Goal: Navigation & Orientation: Find specific page/section

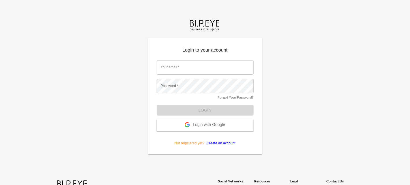
click at [184, 69] on input "Your email   *" at bounding box center [205, 67] width 97 height 14
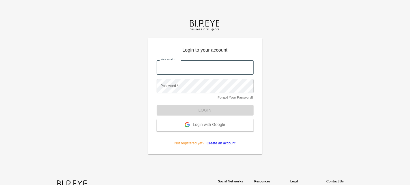
type input "sanja@mutualart.com"
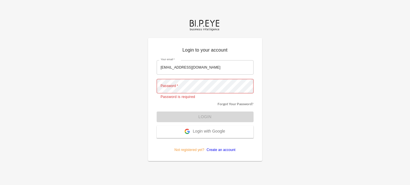
click at [0, 77] on div "Login to your account Your email   * sanja@mutualart.com Your email   * Passwor…" at bounding box center [205, 92] width 410 height 185
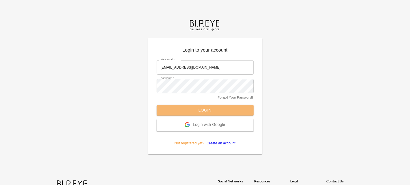
click at [204, 111] on button "Login" at bounding box center [205, 110] width 97 height 11
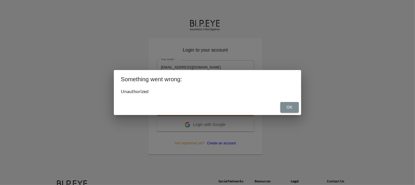
click at [287, 107] on button "OK" at bounding box center [289, 107] width 18 height 11
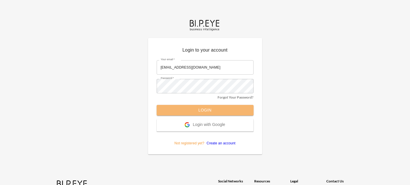
click at [207, 109] on button "Login" at bounding box center [205, 110] width 97 height 11
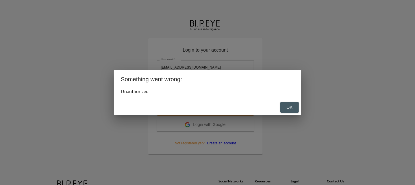
click at [289, 109] on button "OK" at bounding box center [289, 107] width 18 height 11
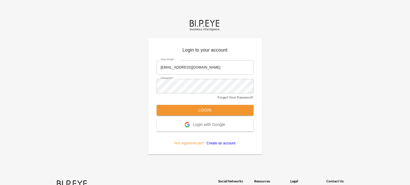
click at [213, 125] on span "Login with Google" at bounding box center [209, 125] width 32 height 6
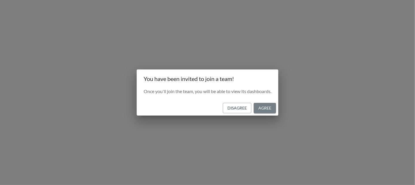
click at [265, 107] on button "Agree" at bounding box center [264, 108] width 22 height 11
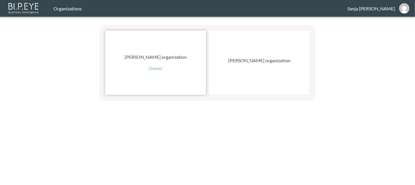
click at [162, 55] on p "[PERSON_NAME] organization" at bounding box center [155, 57] width 62 height 7
click at [14, 61] on div "[PERSON_NAME] organization Owner [PERSON_NAME] organization" at bounding box center [207, 50] width 415 height 101
click at [403, 7] on img "sanja@mutualart.com" at bounding box center [404, 8] width 10 height 10
click at [329, 9] on div "Organizations" at bounding box center [200, 8] width 294 height 5
click at [0, 64] on div "[PERSON_NAME] organization Owner [PERSON_NAME] organization" at bounding box center [207, 50] width 415 height 101
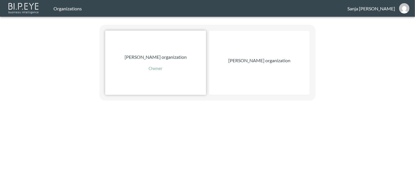
click at [159, 58] on p "[PERSON_NAME] organization" at bounding box center [155, 57] width 62 height 7
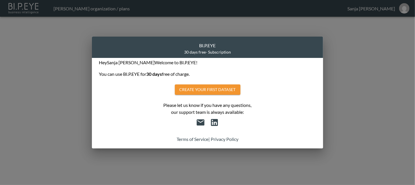
click at [353, 51] on div "BI.P.EYE 30 days free - Subscription Hey [PERSON_NAME] Welcome to BI.P.EYE! You…" at bounding box center [207, 92] width 415 height 185
click at [10, 92] on div "BI.P.EYE 30 days free - Subscription Hey [PERSON_NAME] Welcome to BI.P.EYE! You…" at bounding box center [207, 92] width 415 height 185
click at [359, 63] on div "BI.P.EYE 30 days free - Subscription Hey [PERSON_NAME] Welcome to BI.P.EYE! You…" at bounding box center [207, 92] width 415 height 185
click at [57, 35] on div "BI.P.EYE 30 days free - Subscription Hey [PERSON_NAME] Welcome to BI.P.EYE! You…" at bounding box center [207, 92] width 415 height 185
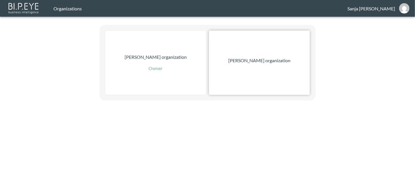
click at [264, 61] on p "[PERSON_NAME] organization" at bounding box center [259, 60] width 62 height 7
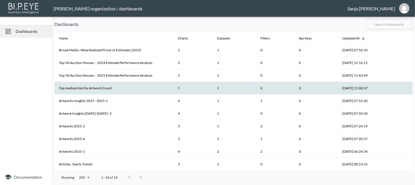
scroll to position [102, 0]
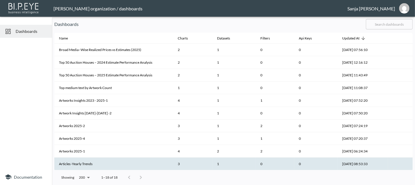
click at [122, 163] on th "Articles -Yearly Trends" at bounding box center [113, 164] width 119 height 13
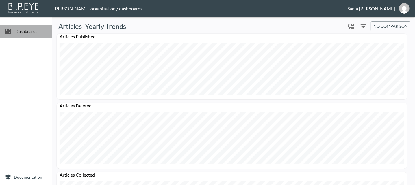
click at [23, 30] on span "Dashboards" at bounding box center [32, 31] width 32 height 6
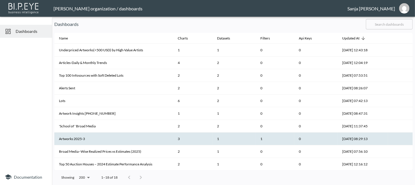
click at [95, 139] on th "Artworks 2025-3" at bounding box center [113, 139] width 119 height 13
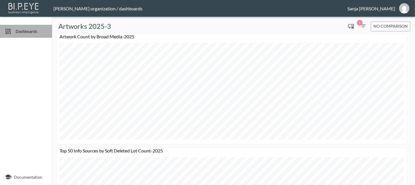
click at [25, 32] on span "Dashboards" at bounding box center [32, 31] width 32 height 6
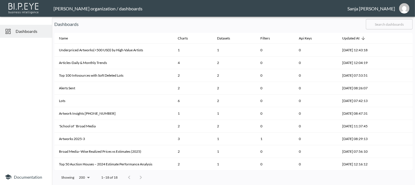
click at [392, 10] on div "[PERSON_NAME]" at bounding box center [371, 8] width 48 height 5
click at [402, 8] on img "sanja@mutualart.com" at bounding box center [404, 8] width 10 height 10
click at [281, 1] on header "[PERSON_NAME] organization / dashboards [PERSON_NAME] Switch Organization Logout" at bounding box center [207, 8] width 415 height 17
click at [27, 32] on span "Dashboards" at bounding box center [32, 31] width 32 height 6
click at [27, 176] on span "Documentation" at bounding box center [28, 177] width 28 height 5
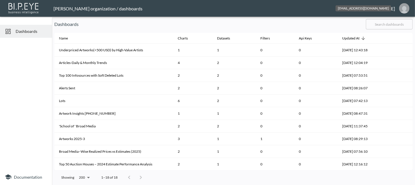
click at [403, 9] on img "sanja@mutualart.com" at bounding box center [404, 8] width 10 height 10
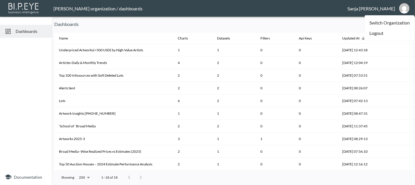
click at [387, 23] on li "Switch Organization" at bounding box center [389, 23] width 50 height 10
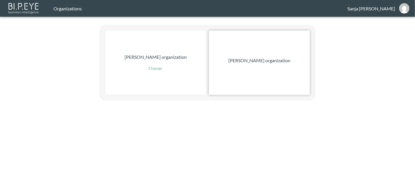
click at [265, 61] on p "[PERSON_NAME] organization" at bounding box center [259, 60] width 62 height 7
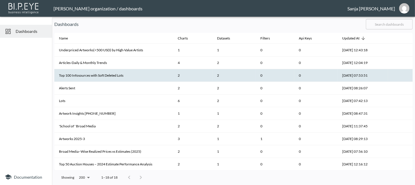
click at [103, 75] on th "Top 100 Infosources with Soft Deleted Lots" at bounding box center [113, 75] width 119 height 13
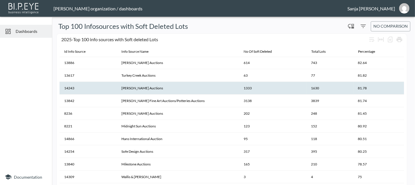
scroll to position [144, 0]
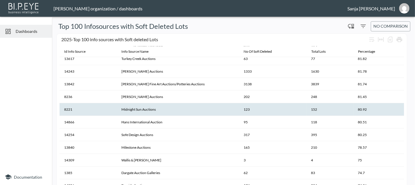
click at [152, 109] on th "Midnight Sun Auctions" at bounding box center [178, 109] width 122 height 13
click at [199, 110] on th "Midnight Sun Auctions" at bounding box center [178, 109] width 122 height 13
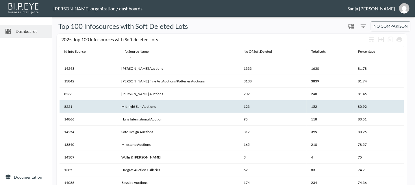
scroll to position [148, 0]
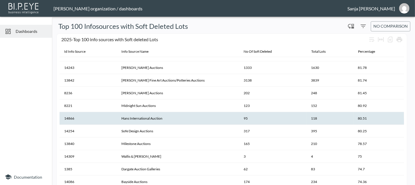
click at [191, 117] on th "Hans International Auction" at bounding box center [178, 118] width 122 height 13
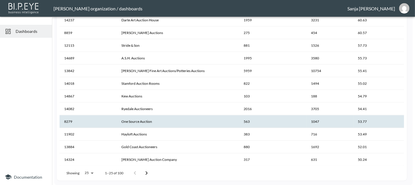
scroll to position [145, 0]
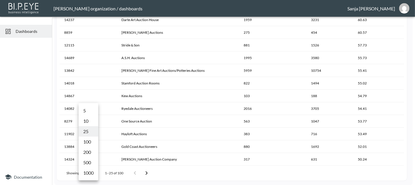
click at [92, 173] on body "BI.P.EYE, Interactive Analytics Dashboards - app [PERSON_NAME] organization / d…" at bounding box center [207, 92] width 415 height 185
click at [89, 143] on li "100" at bounding box center [89, 142] width 20 height 10
type input "100"
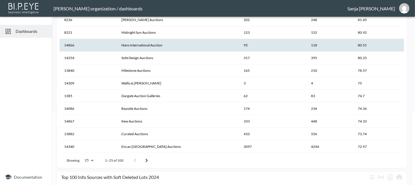
scroll to position [35, 0]
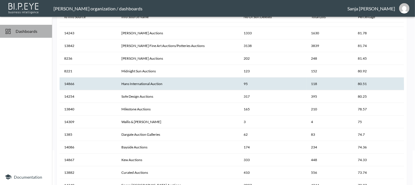
click at [25, 32] on span "Dashboards" at bounding box center [32, 31] width 32 height 6
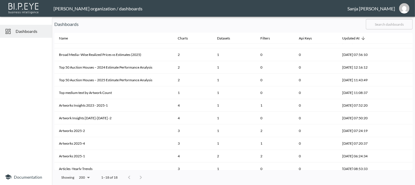
scroll to position [102, 0]
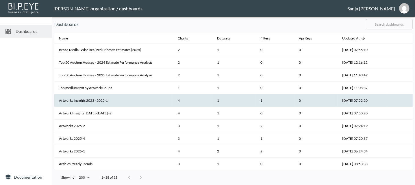
click at [109, 102] on th "Artworks Insights 2023 - 2025-1" at bounding box center [113, 100] width 119 height 13
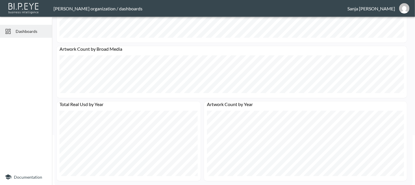
scroll to position [2, 0]
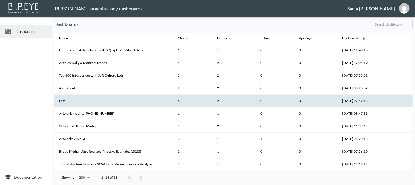
click at [89, 102] on th "Lots" at bounding box center [113, 101] width 119 height 13
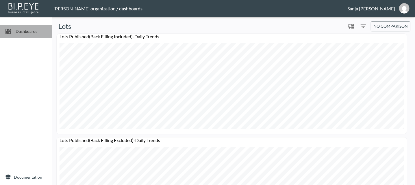
click at [29, 31] on span "Dashboards" at bounding box center [32, 31] width 32 height 6
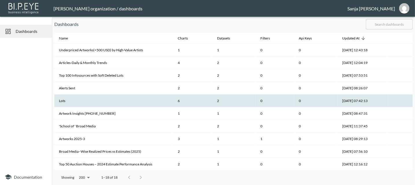
click at [99, 100] on th "Lots" at bounding box center [113, 101] width 119 height 13
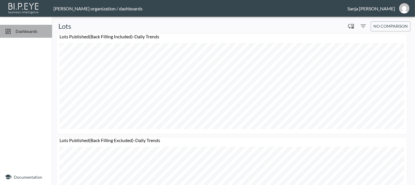
click at [22, 32] on span "Dashboards" at bounding box center [32, 31] width 32 height 6
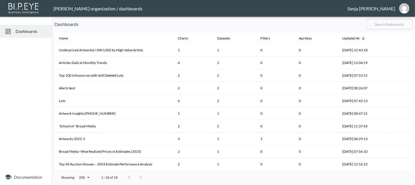
click at [21, 33] on span "Dashboards" at bounding box center [32, 31] width 32 height 6
click at [380, 7] on div "[PERSON_NAME]" at bounding box center [371, 8] width 48 height 5
click at [405, 8] on img "sanja@mutualart.com" at bounding box center [404, 8] width 10 height 10
click at [386, 21] on li "Switch Organization" at bounding box center [384, 20] width 40 height 5
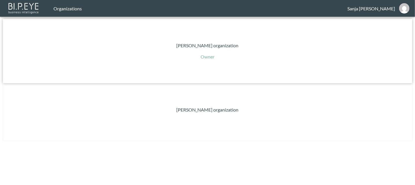
click at [176, 49] on p "[PERSON_NAME] organization" at bounding box center [207, 45] width 62 height 7
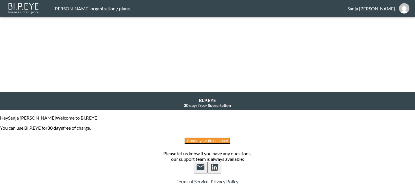
click at [375, 92] on div "BI.P.EYE 30 days free - Subscription Hey [PERSON_NAME] Welcome to BI.P.EYE! You…" at bounding box center [207, 138] width 415 height 93
